Goal: Task Accomplishment & Management: Manage account settings

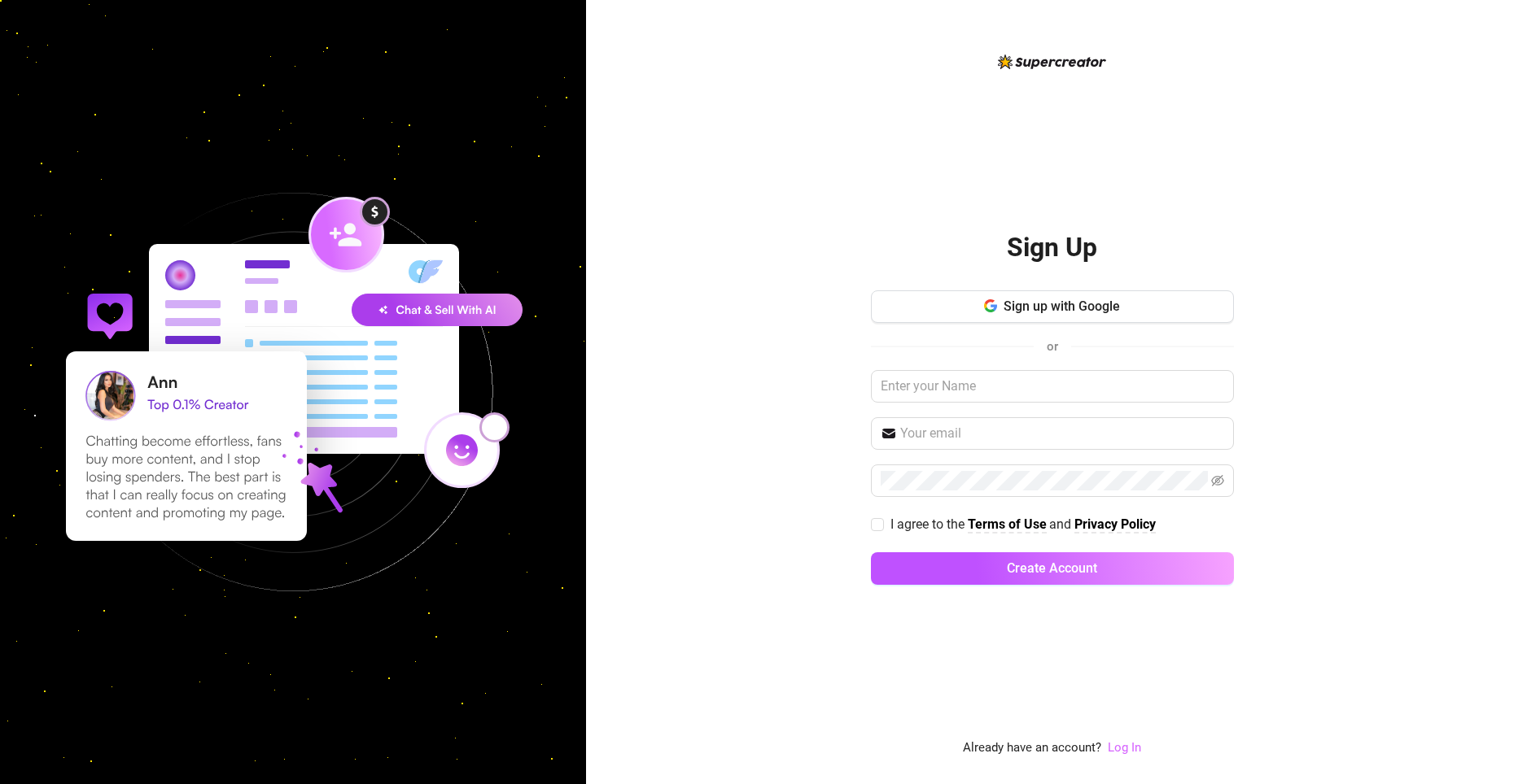
click at [1120, 752] on link "Log In" at bounding box center [1124, 747] width 34 height 14
click at [1130, 752] on link "Log In" at bounding box center [1124, 747] width 34 height 14
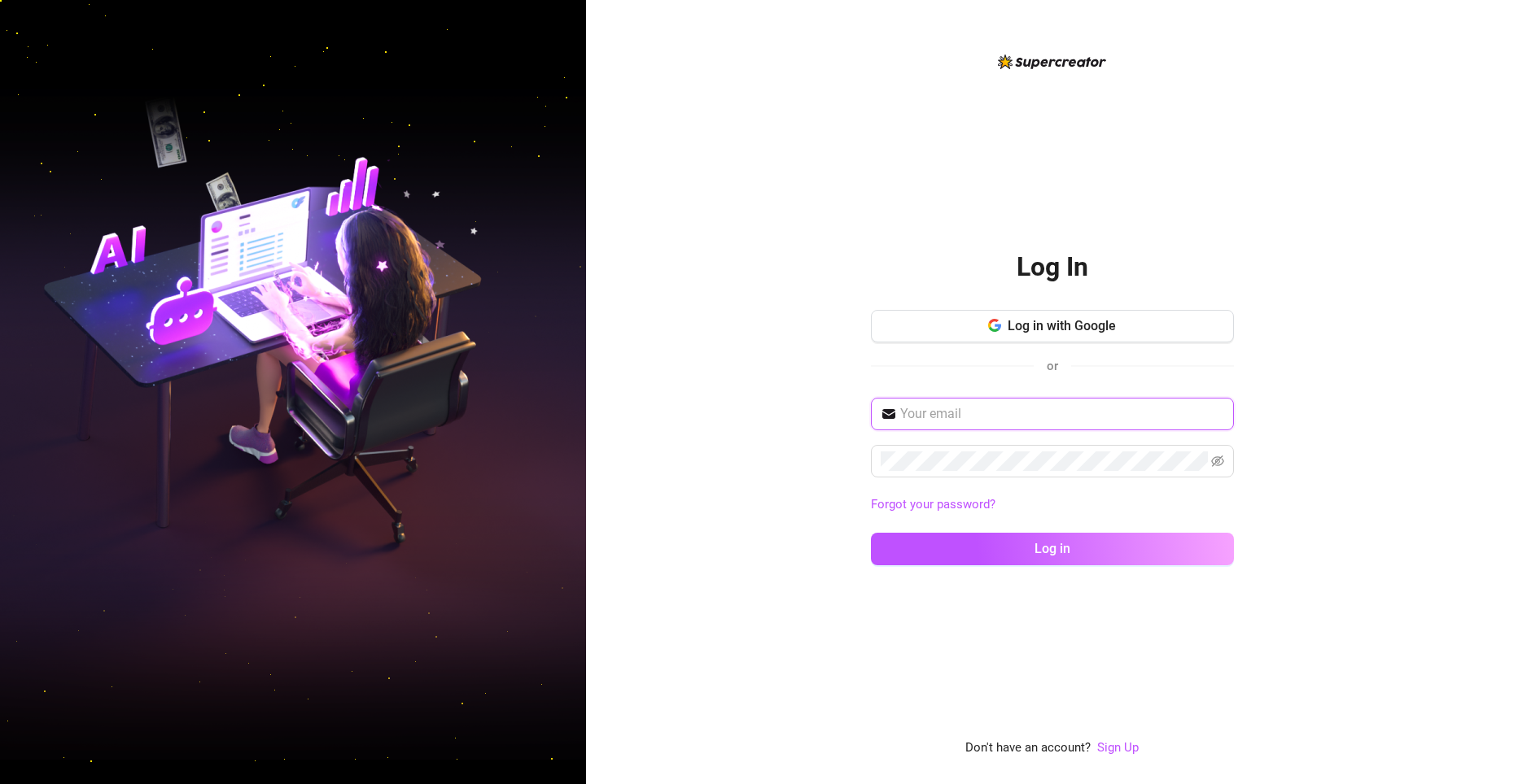
click at [1003, 419] on input "text" at bounding box center [1062, 414] width 324 height 19
type input "[EMAIL_ADDRESS][DOMAIN_NAME]"
click at [1079, 550] on button "Log in" at bounding box center [1052, 550] width 363 height 33
